Goal: Task Accomplishment & Management: Manage account settings

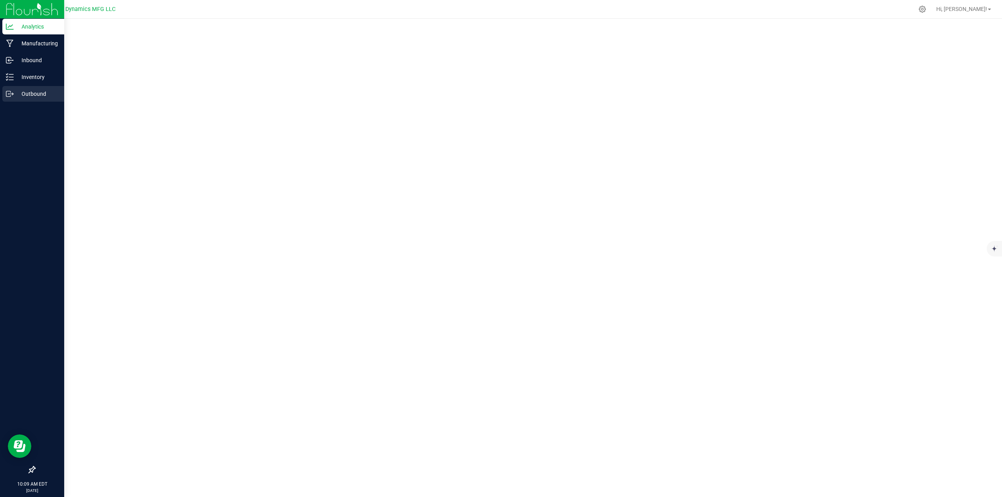
click at [21, 96] on p "Outbound" at bounding box center [37, 93] width 47 height 9
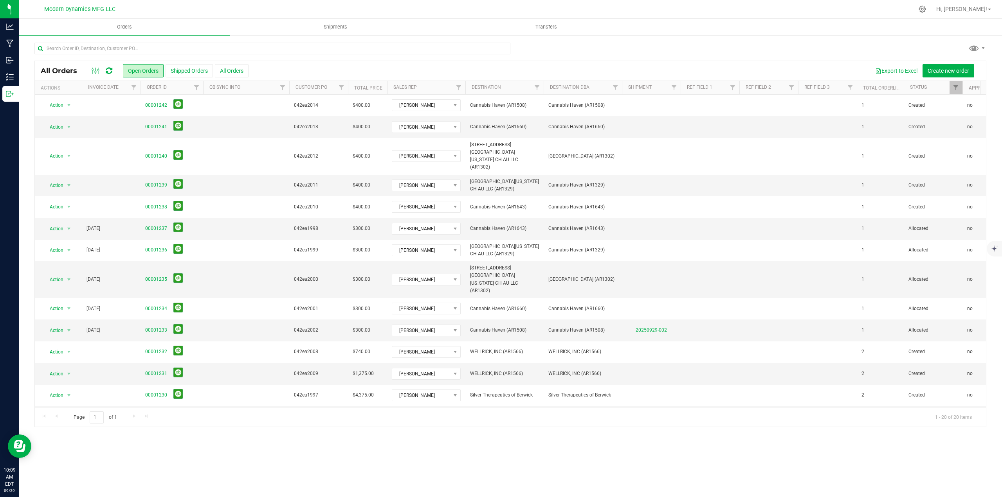
click at [108, 72] on icon at bounding box center [109, 71] width 7 height 8
click at [188, 72] on button "Shipped Orders" at bounding box center [189, 70] width 47 height 13
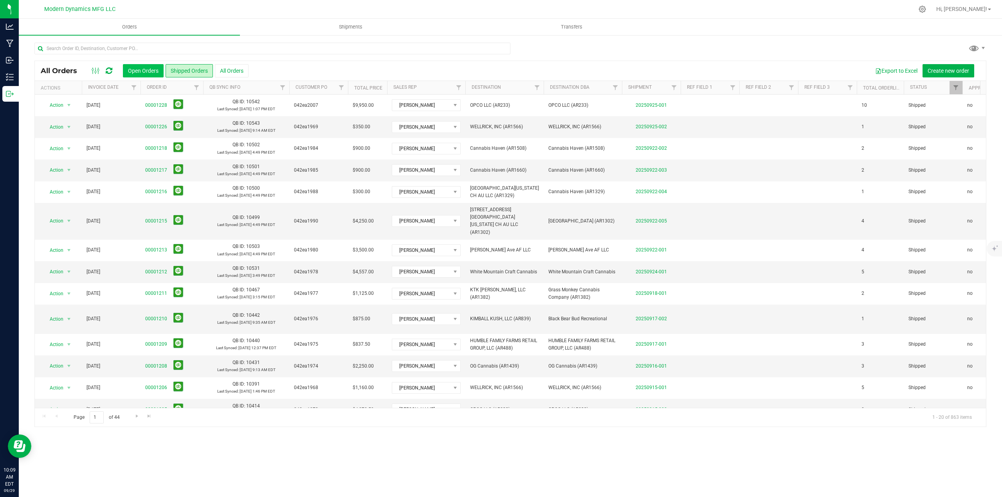
click at [145, 67] on button "Open Orders" at bounding box center [143, 70] width 41 height 13
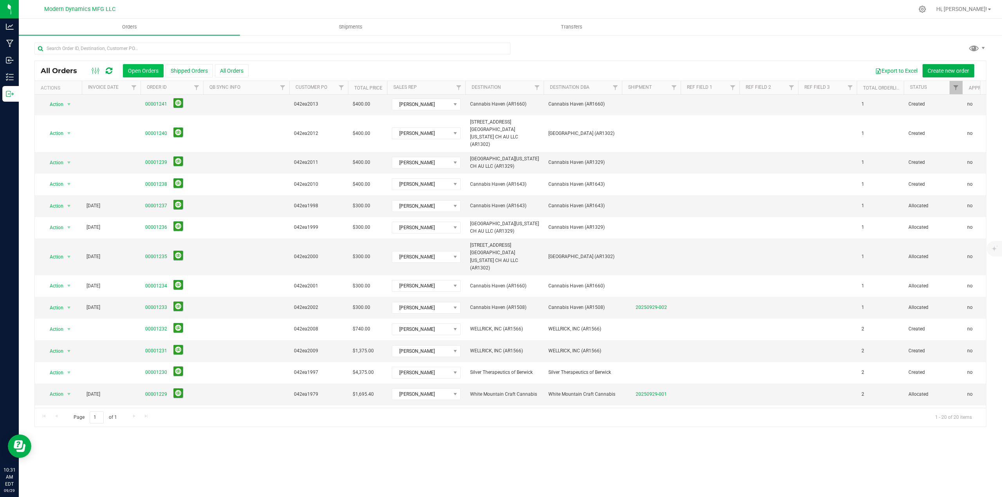
scroll to position [8, 0]
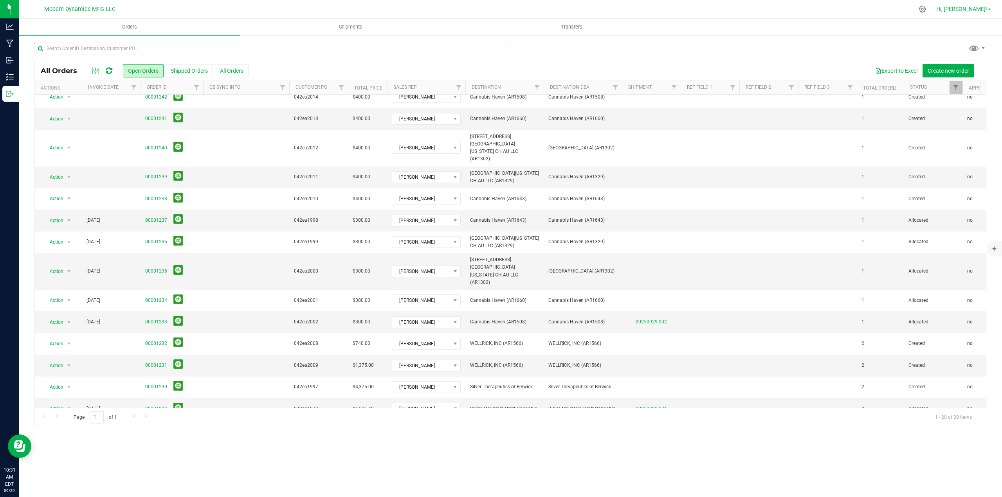
click at [988, 9] on span at bounding box center [989, 10] width 3 height 2
click at [961, 82] on span "Sign Out" at bounding box center [961, 83] width 23 height 8
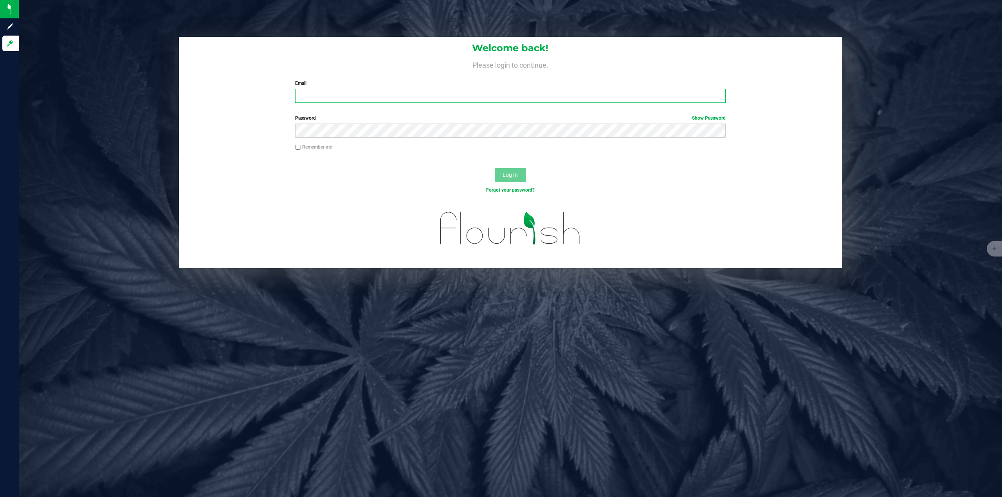
click at [327, 99] on input "Email" at bounding box center [510, 96] width 430 height 14
type input "[PERSON_NAME][EMAIL_ADDRESS][DOMAIN_NAME]"
click at [519, 178] on button "Log In" at bounding box center [510, 175] width 31 height 14
